Goal: Information Seeking & Learning: Learn about a topic

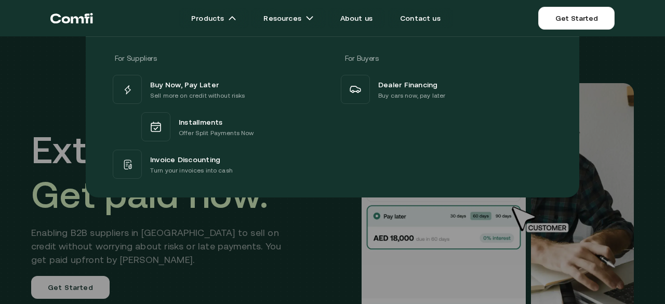
click at [0, 73] on div "For Suppliers For Buyers Buy Now, Pay Later Sell more on credit without risks I…" at bounding box center [332, 113] width 665 height 169
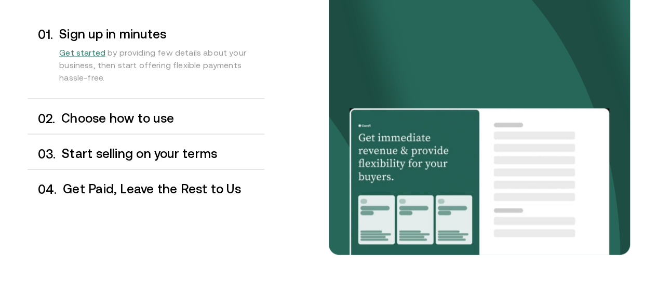
scroll to position [886, 0]
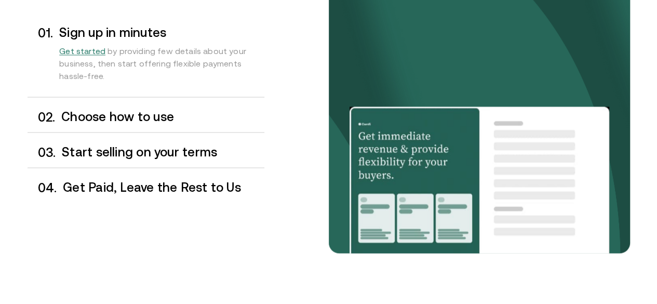
click at [141, 123] on h3 "Choose how to use" at bounding box center [162, 117] width 203 height 14
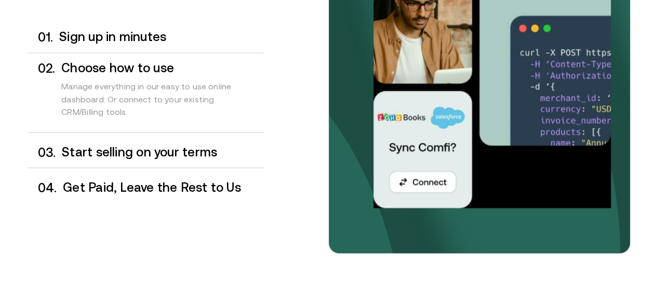
click at [163, 158] on h3 "Start selling on your terms" at bounding box center [163, 152] width 202 height 14
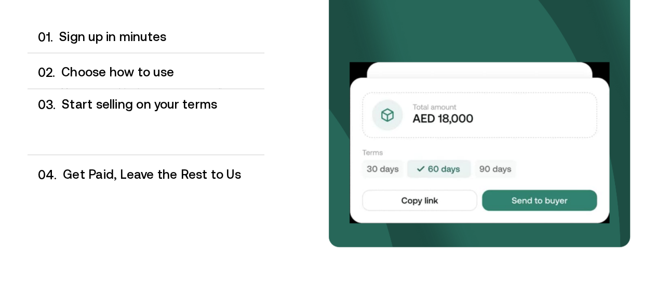
scroll to position [893, 0]
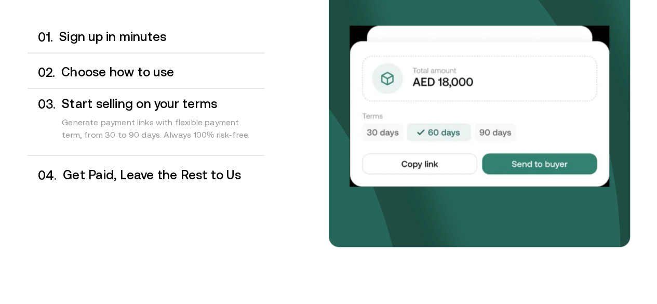
click at [128, 79] on h3 "Choose how to use" at bounding box center [162, 72] width 203 height 14
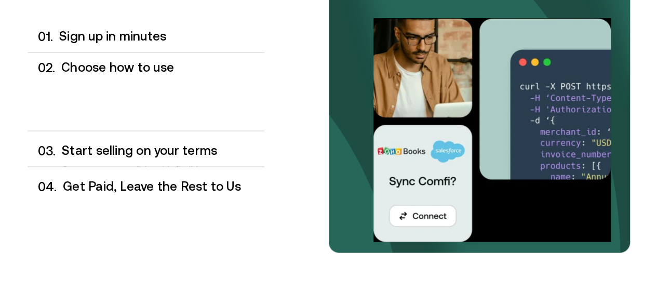
scroll to position [886, 0]
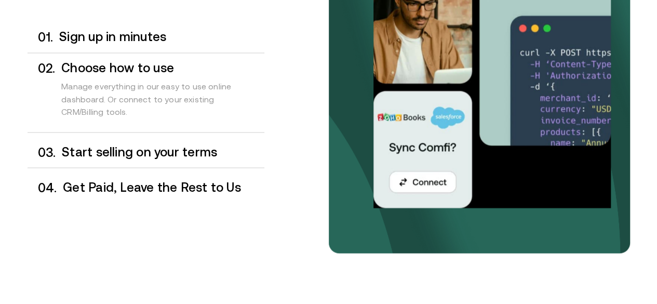
click at [159, 158] on h3 "Start selling on your terms" at bounding box center [163, 152] width 202 height 14
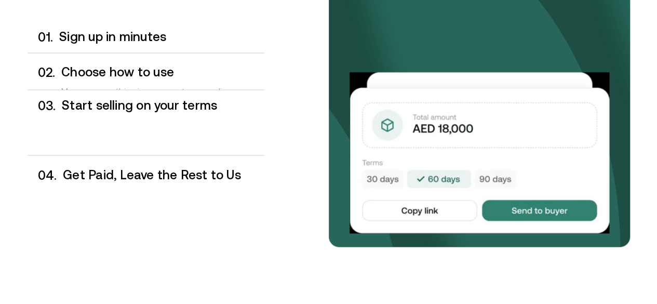
scroll to position [893, 0]
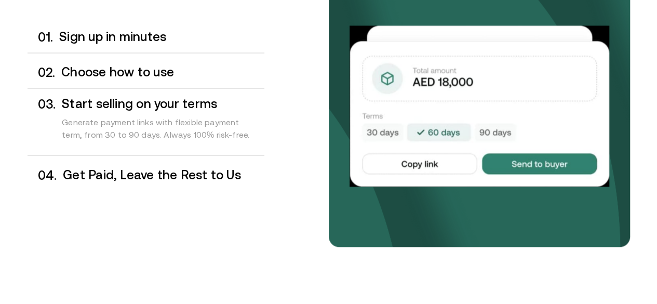
click at [161, 181] on h3 "Get Paid, Leave the Rest to Us" at bounding box center [163, 175] width 201 height 14
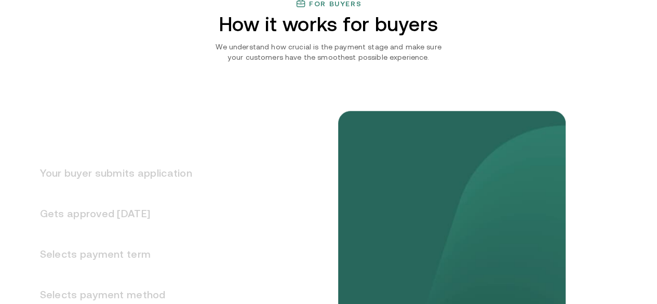
scroll to position [1204, 0]
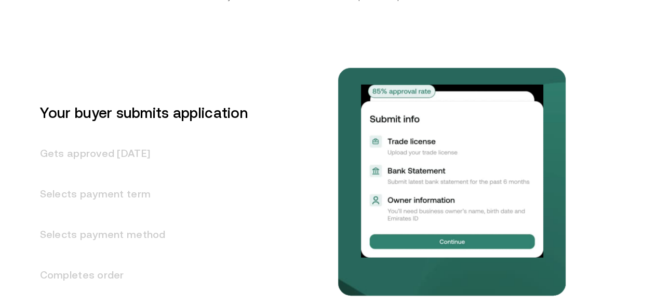
click at [129, 133] on h3 "Your buyer submits application" at bounding box center [138, 112] width 220 height 41
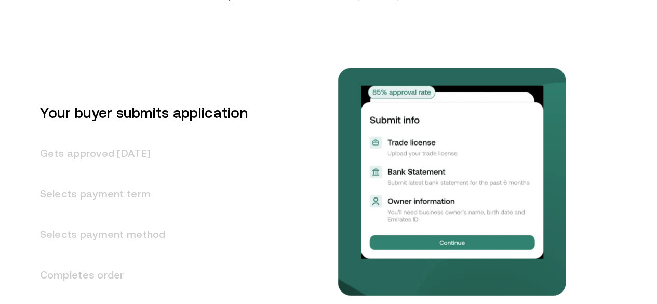
scroll to position [1277, 0]
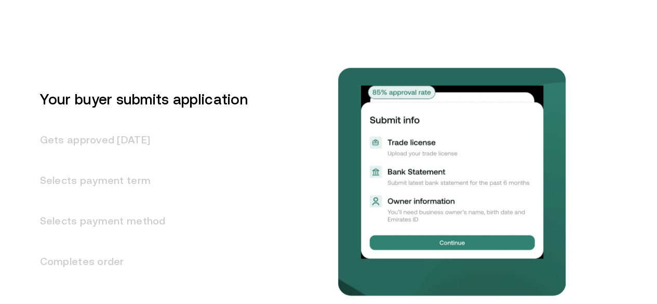
click at [109, 119] on h3 "Your buyer submits application" at bounding box center [138, 99] width 220 height 41
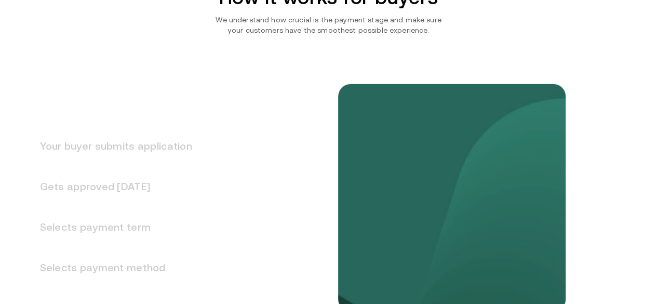
click at [155, 166] on h3 "Your buyer submits application" at bounding box center [110, 146] width 165 height 41
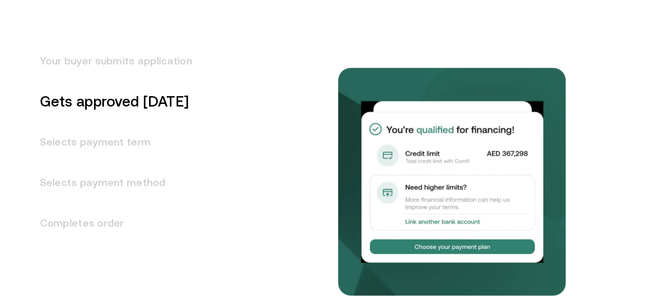
scroll to position [1315, 0]
click at [94, 82] on h3 "Your buyer submits application" at bounding box center [110, 61] width 165 height 41
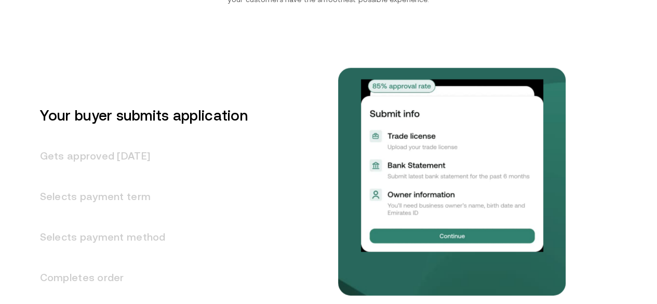
scroll to position [1260, 0]
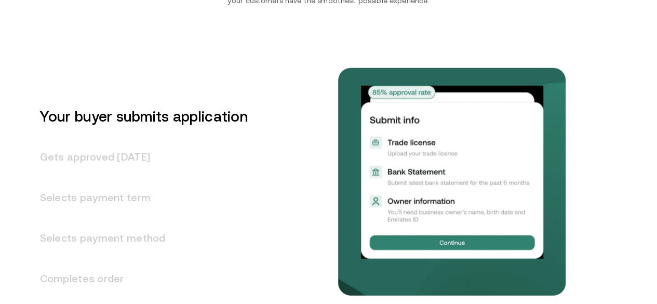
click at [138, 177] on h3 "Gets approved [DATE]" at bounding box center [138, 157] width 220 height 41
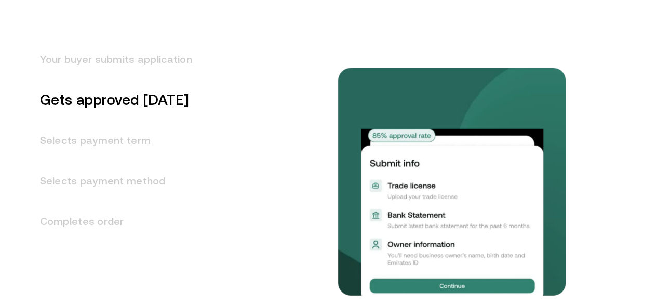
scroll to position [1318, 0]
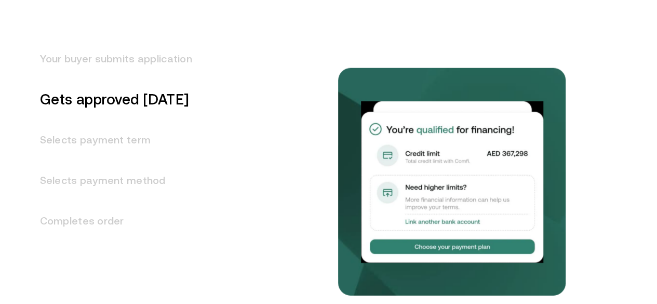
click at [119, 160] on h3 "Selects payment term" at bounding box center [110, 139] width 165 height 41
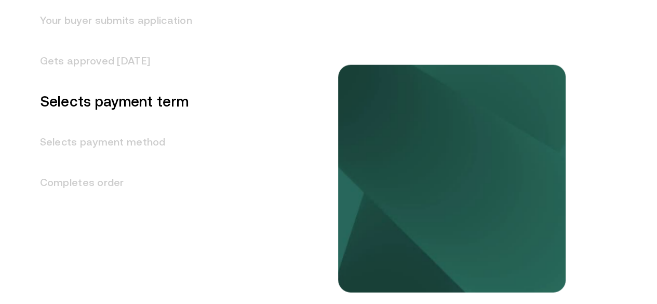
scroll to position [1358, 0]
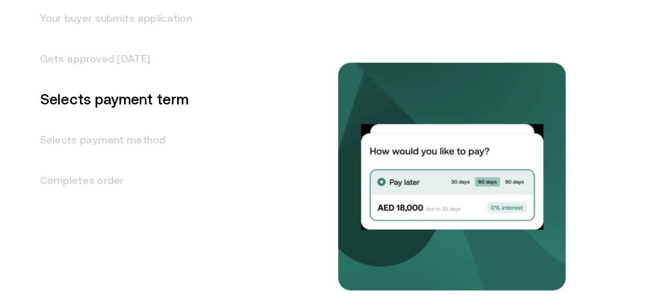
click at [121, 160] on h3 "Selects payment method" at bounding box center [110, 139] width 165 height 41
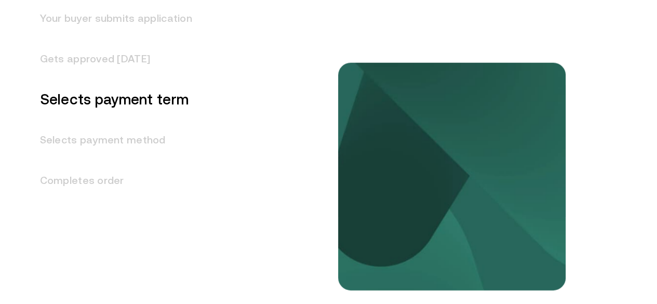
scroll to position [1399, 0]
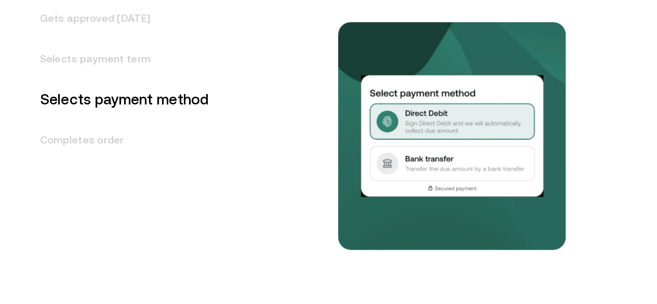
click at [61, 160] on h3 "Completes order" at bounding box center [119, 139] width 182 height 41
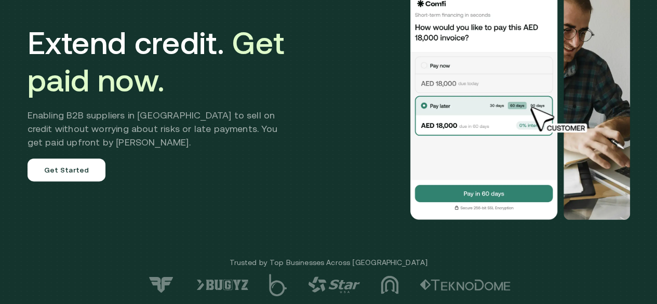
scroll to position [0, 0]
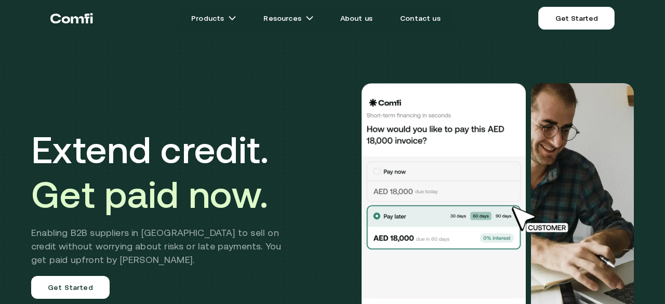
click at [574, 150] on img at bounding box center [582, 213] width 103 height 260
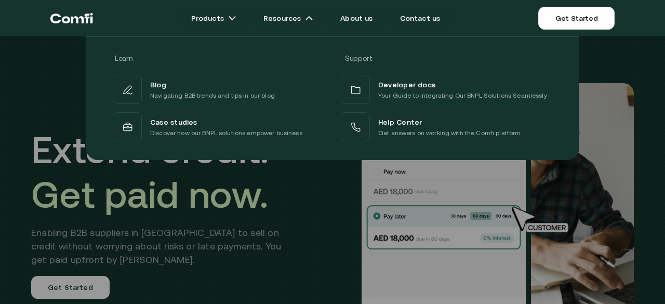
click at [246, 189] on div at bounding box center [332, 188] width 665 height 304
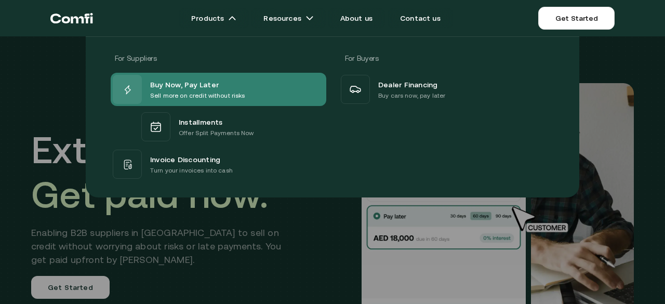
click at [184, 86] on span "Buy Now, Pay Later" at bounding box center [184, 84] width 69 height 12
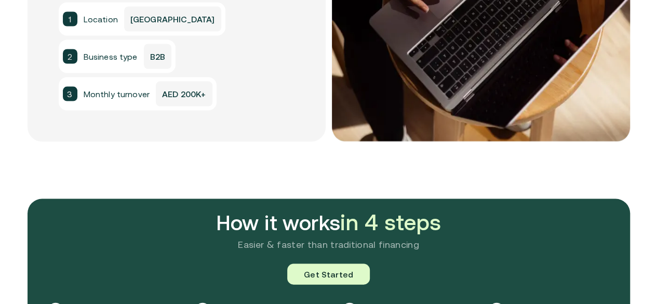
scroll to position [959, 0]
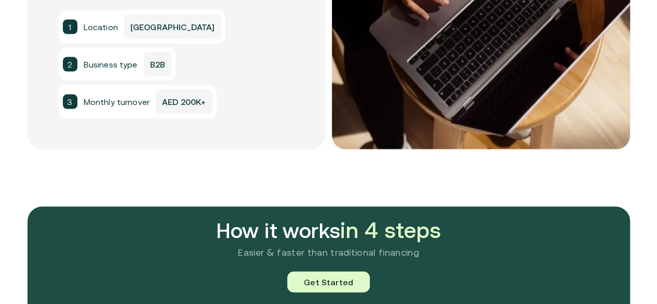
click at [88, 30] on span "Location" at bounding box center [101, 26] width 34 height 12
drag, startPoint x: 58, startPoint y: 28, endPoint x: 172, endPoint y: 26, distance: 114.3
click at [172, 26] on div "What you need to be qualified? 1 Location [GEOGRAPHIC_DATA] 2 Business type B2B…" at bounding box center [177, 3] width 299 height 291
click at [162, 102] on p "AED 200K+" at bounding box center [184, 101] width 56 height 25
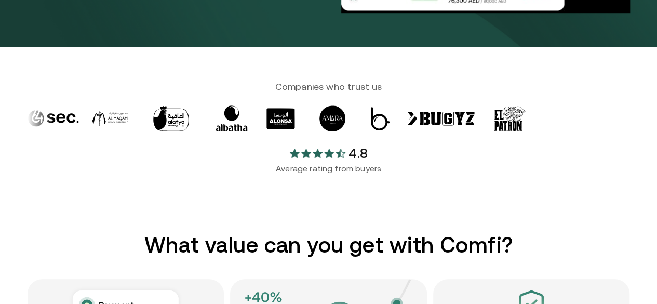
scroll to position [326, 0]
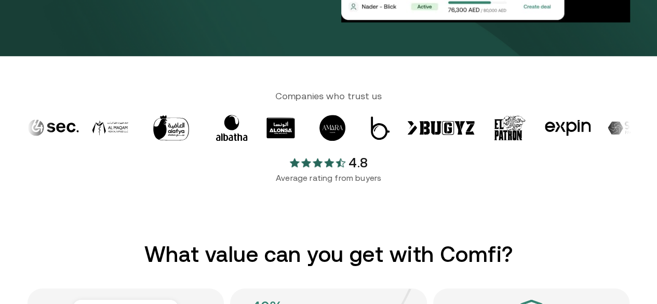
drag, startPoint x: 356, startPoint y: 115, endPoint x: 314, endPoint y: 138, distance: 47.9
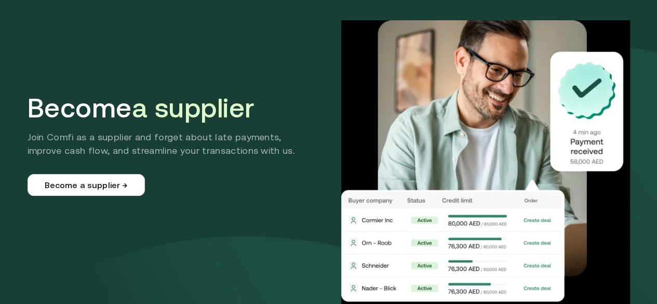
scroll to position [0, 0]
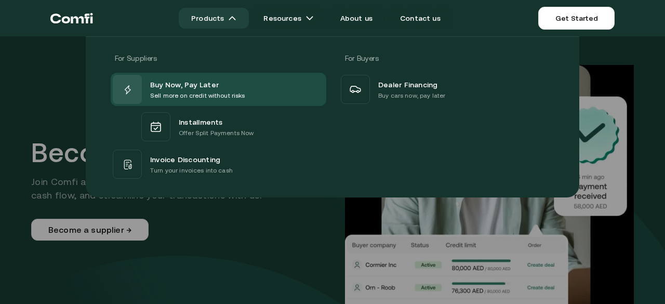
click at [220, 18] on link "Products" at bounding box center [214, 18] width 70 height 21
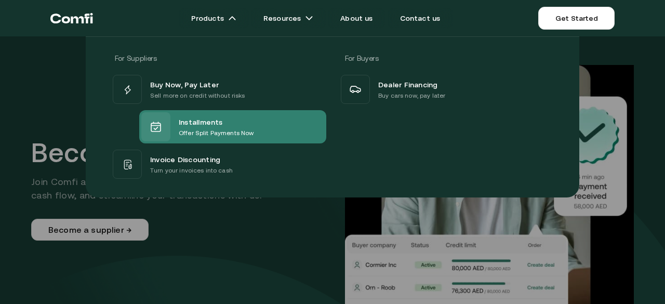
click at [194, 127] on span "Installments" at bounding box center [201, 121] width 44 height 12
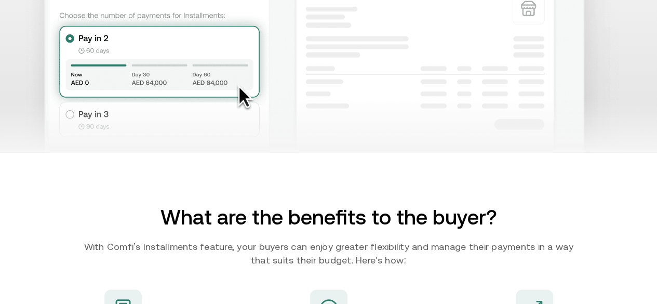
scroll to position [882, 0]
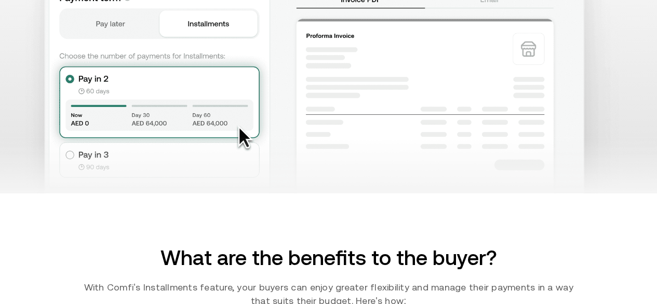
click at [126, 193] on img at bounding box center [328, 165] width 657 height 56
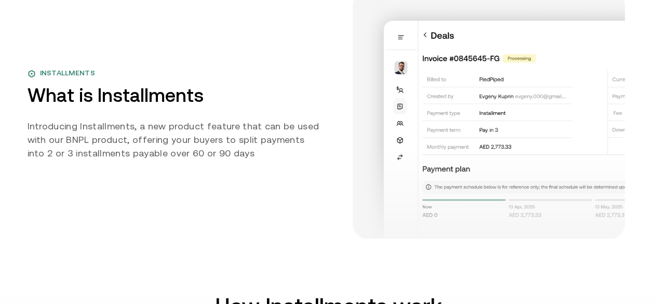
scroll to position [0, 0]
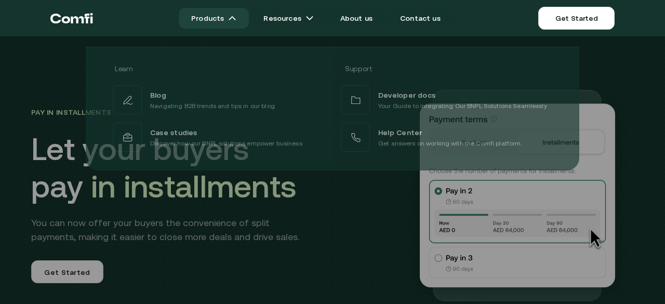
click at [234, 21] on link "Products" at bounding box center [214, 18] width 70 height 21
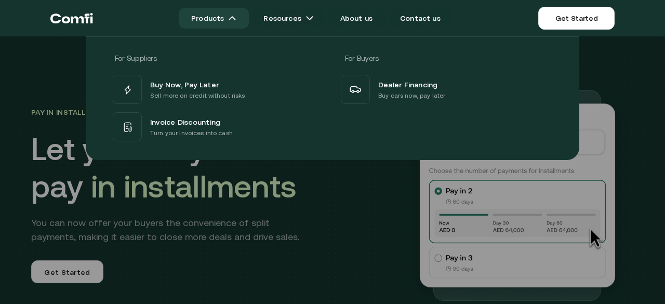
click at [224, 14] on link "Products" at bounding box center [214, 18] width 70 height 21
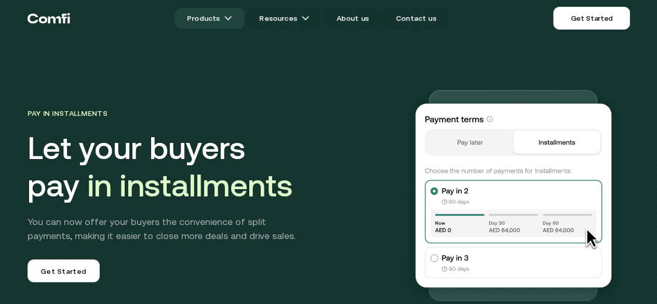
drag, startPoint x: 224, startPoint y: 14, endPoint x: 210, endPoint y: 19, distance: 15.3
click at [210, 19] on link "Products" at bounding box center [210, 18] width 70 height 21
click at [225, 19] on link "Products" at bounding box center [210, 18] width 70 height 21
click at [232, 16] on img at bounding box center [228, 18] width 8 height 8
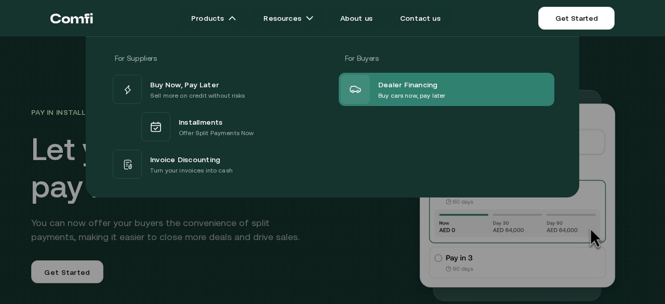
click at [362, 99] on div at bounding box center [355, 89] width 29 height 29
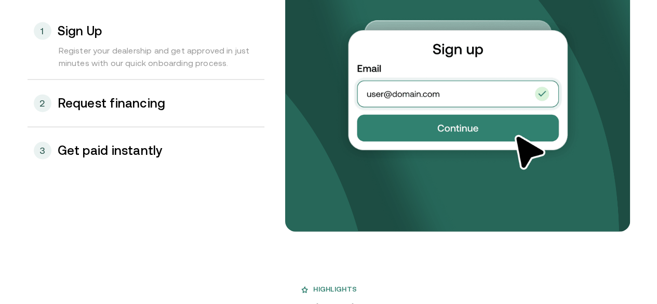
scroll to position [1151, 0]
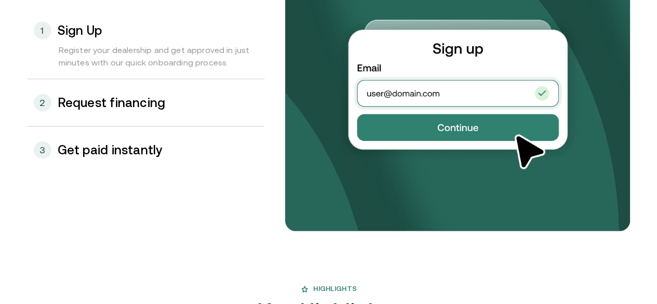
click at [100, 110] on h3 "Request financing" at bounding box center [112, 103] width 108 height 14
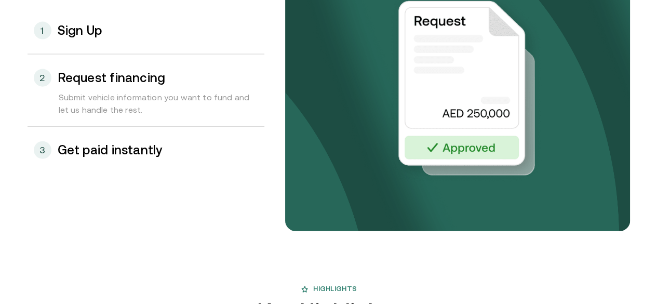
click at [92, 157] on h3 "Get paid instantly" at bounding box center [110, 150] width 105 height 14
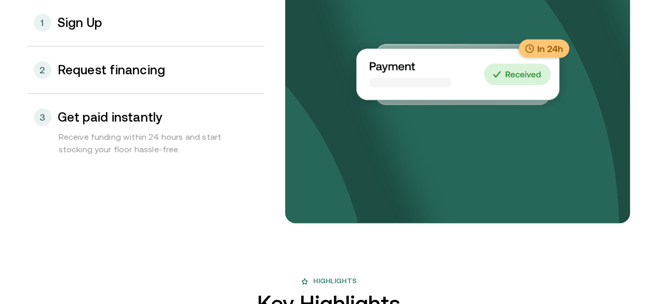
scroll to position [1158, 0]
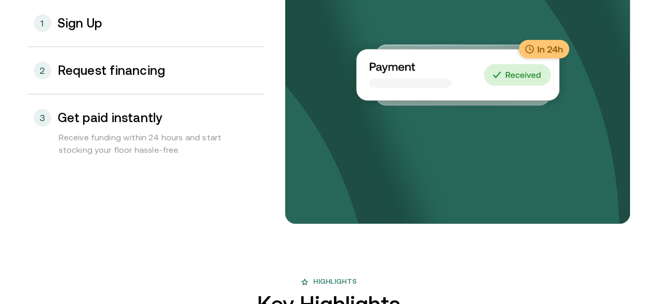
click at [92, 30] on h3 "Sign Up" at bounding box center [80, 24] width 45 height 14
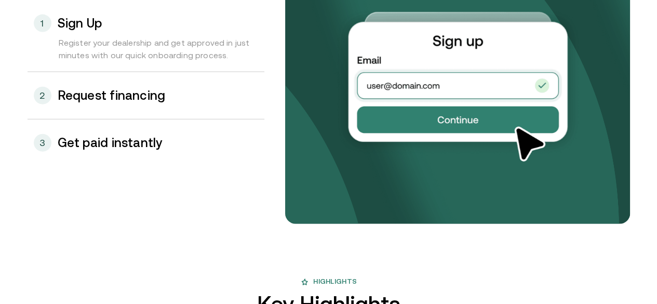
click at [107, 102] on h3 "Request financing" at bounding box center [112, 96] width 108 height 14
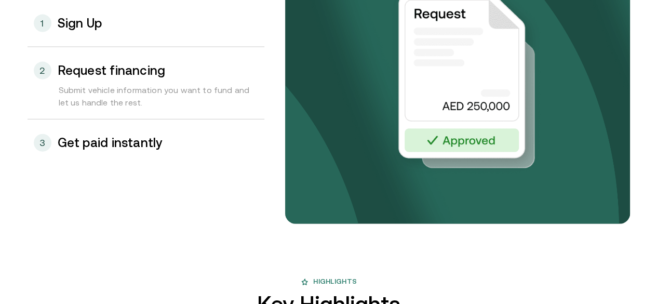
click at [109, 150] on h3 "Get paid instantly" at bounding box center [110, 143] width 105 height 14
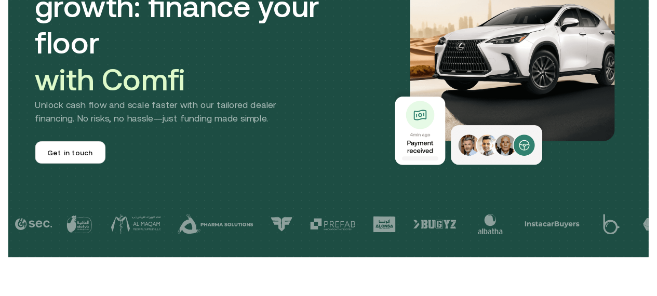
scroll to position [0, 0]
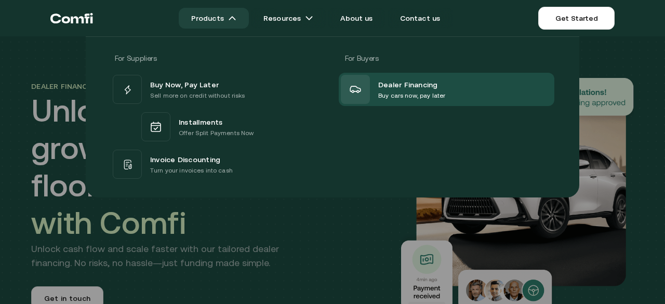
click at [234, 14] on img at bounding box center [232, 18] width 8 height 8
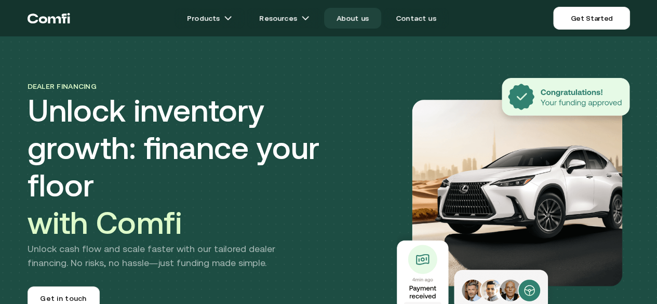
click at [366, 20] on link "About us" at bounding box center [352, 18] width 57 height 21
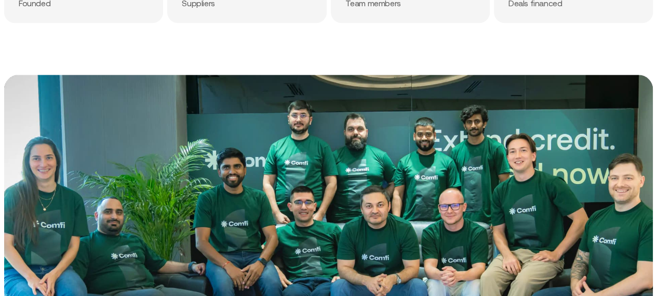
scroll to position [0, 3]
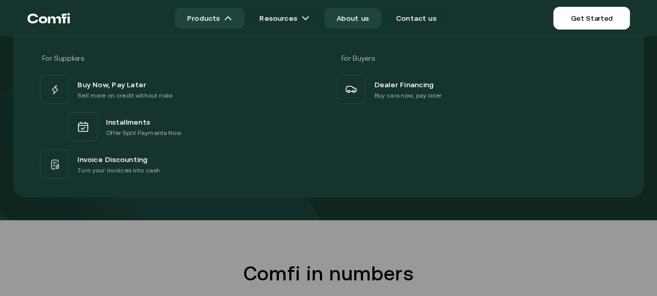
click at [208, 21] on link "Products" at bounding box center [210, 18] width 70 height 21
